Goal: Information Seeking & Learning: Learn about a topic

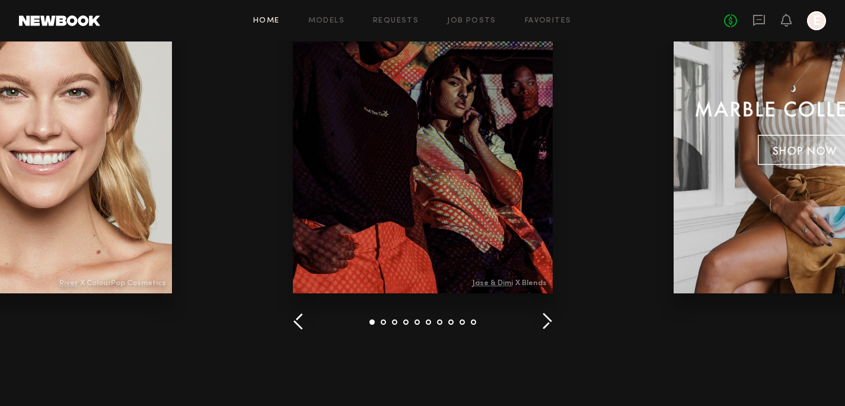
scroll to position [1752, 0]
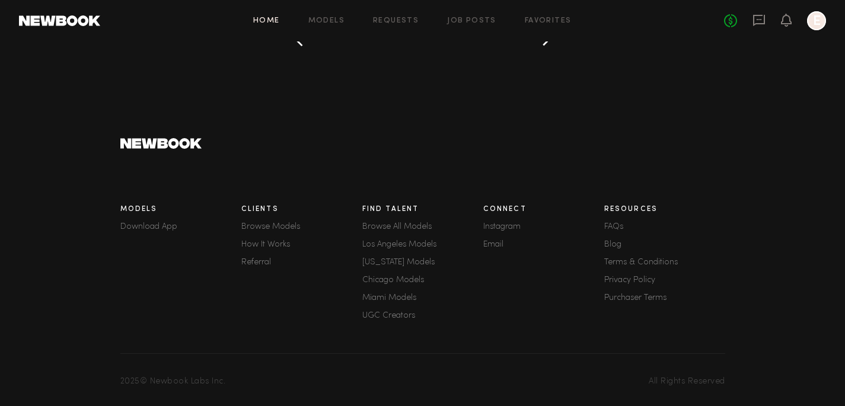
click at [616, 225] on link "FAQs" at bounding box center [664, 227] width 121 height 8
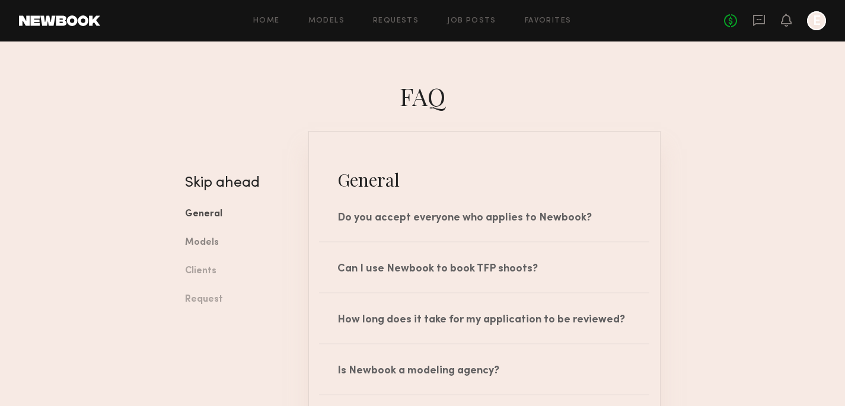
click at [206, 243] on link "Models" at bounding box center [238, 243] width 106 height 28
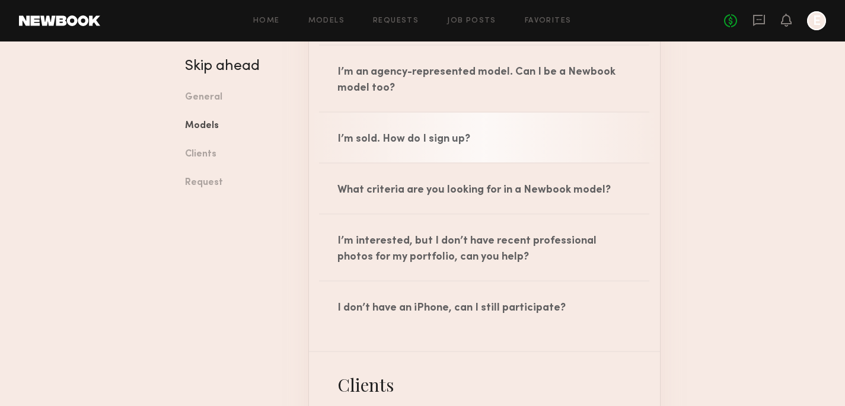
scroll to position [954, 0]
click at [484, 152] on div "I’m sold. How do I sign up?" at bounding box center [484, 137] width 351 height 50
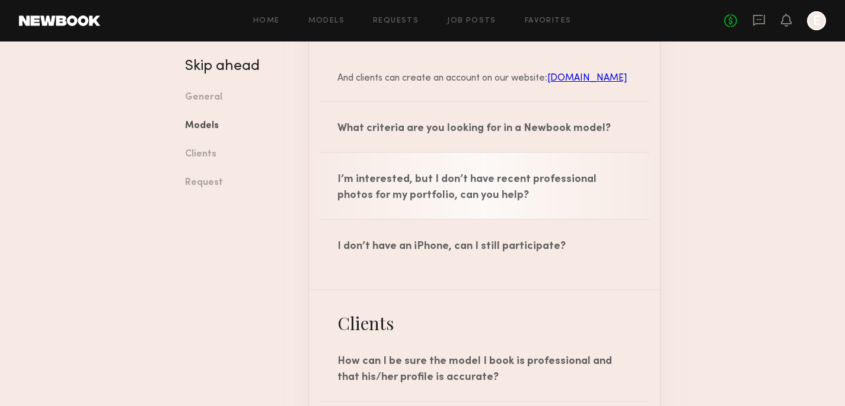
scroll to position [1132, 0]
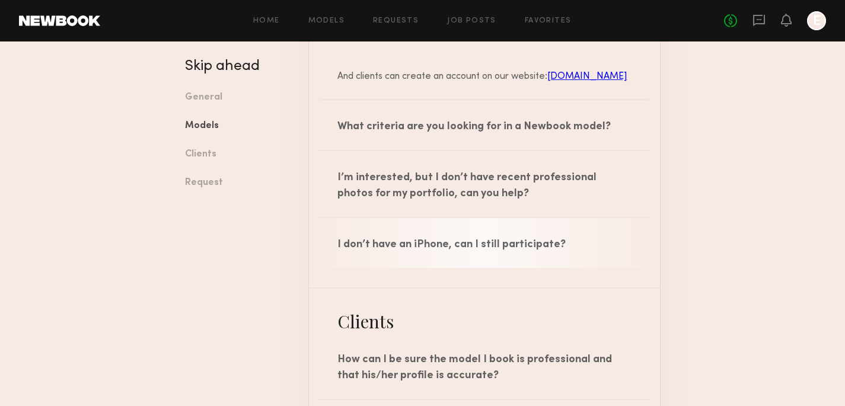
click at [435, 241] on div "I don’t have an iPhone, can I still participate?" at bounding box center [484, 243] width 351 height 50
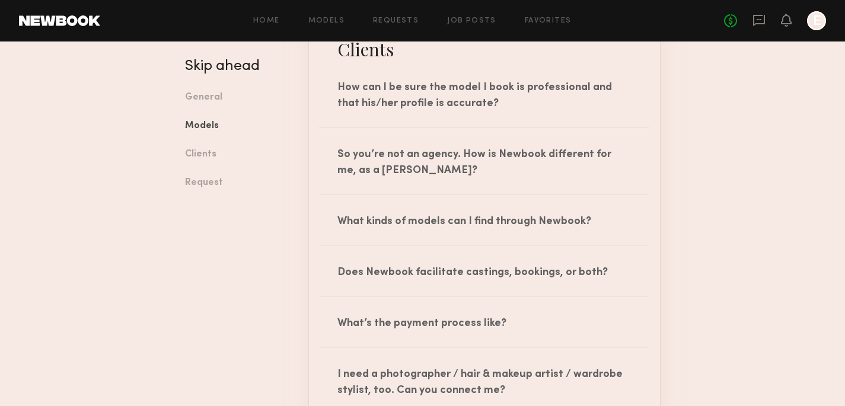
scroll to position [1491, 0]
click at [213, 98] on link "General" at bounding box center [238, 98] width 106 height 28
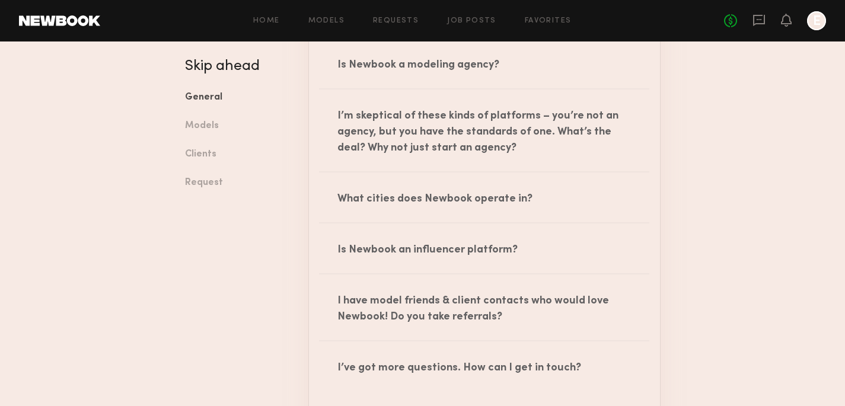
scroll to position [109, 0]
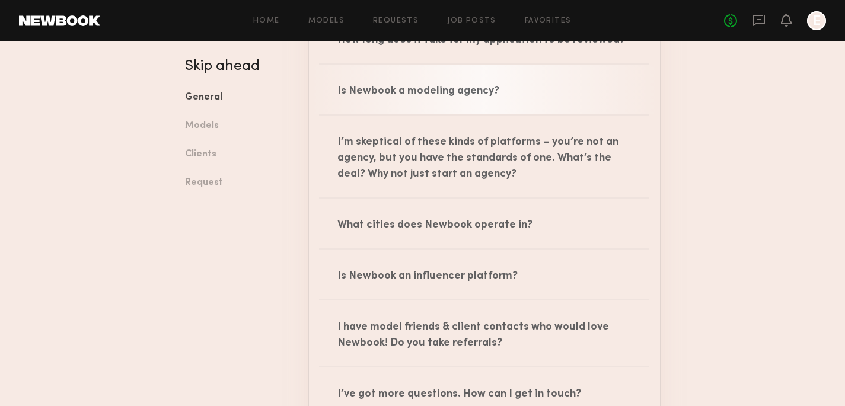
scroll to position [284, 0]
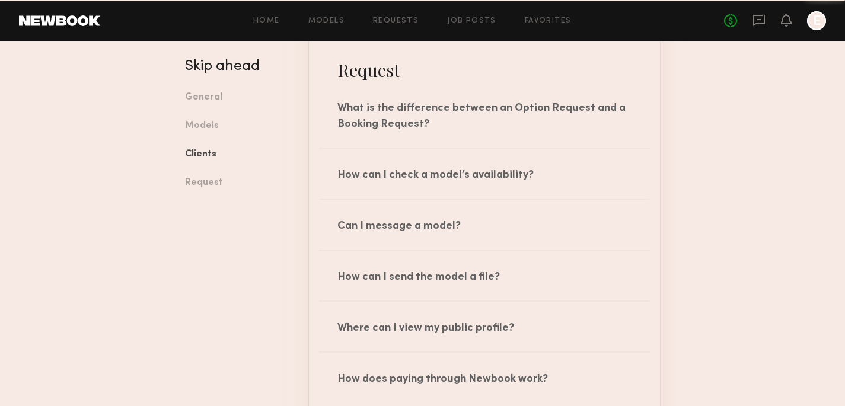
scroll to position [2423, 0]
